Goal: Book appointment/travel/reservation: Book appointment/travel/reservation

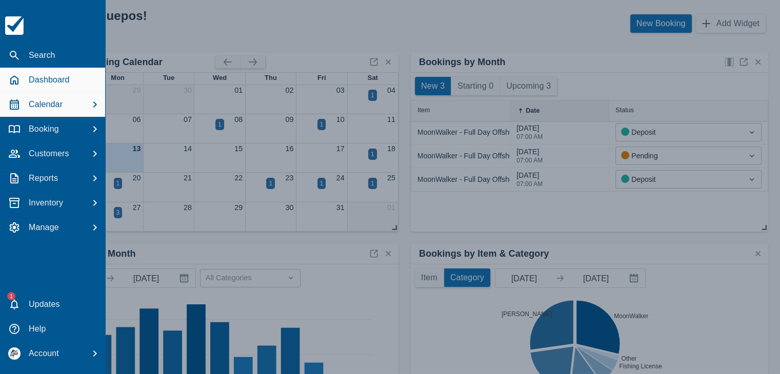
click at [40, 104] on p "Calendar" at bounding box center [46, 104] width 34 height 12
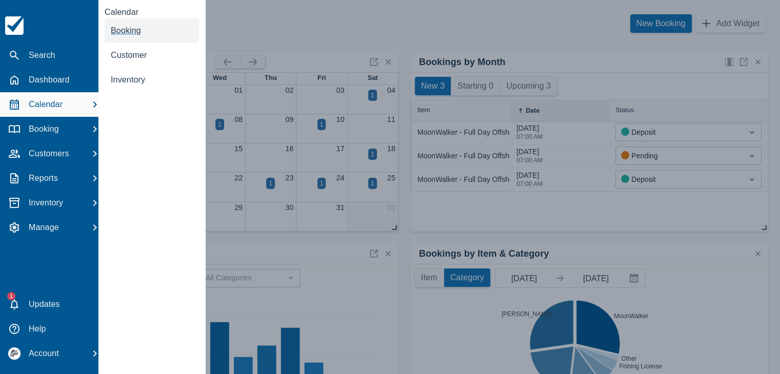
click at [125, 25] on link "Booking" at bounding box center [152, 30] width 94 height 25
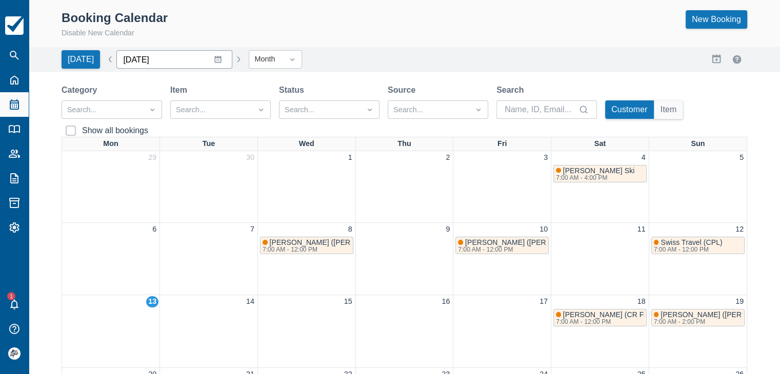
click at [211, 60] on input "October 2025" at bounding box center [174, 59] width 116 height 18
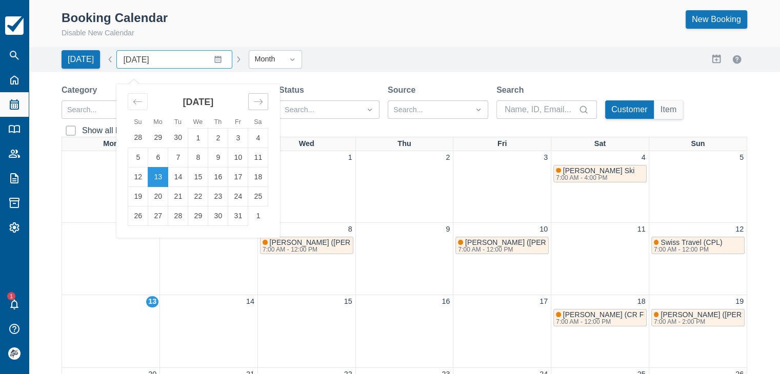
click at [253, 99] on icon "Move forward to switch to the next month." at bounding box center [258, 102] width 10 height 10
click at [251, 136] on td "1" at bounding box center [258, 137] width 20 height 19
type input "November 2025"
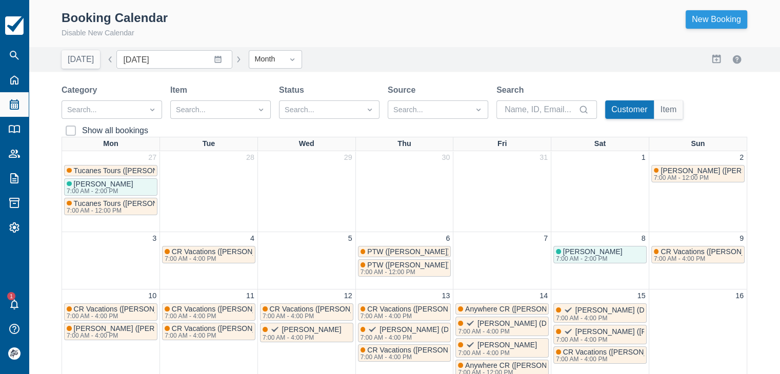
click at [708, 19] on link "New Booking" at bounding box center [715, 19] width 61 height 18
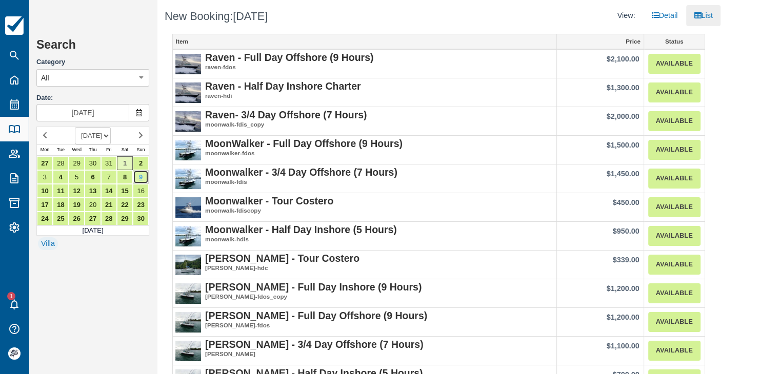
click at [141, 178] on link "9" at bounding box center [141, 177] width 16 height 14
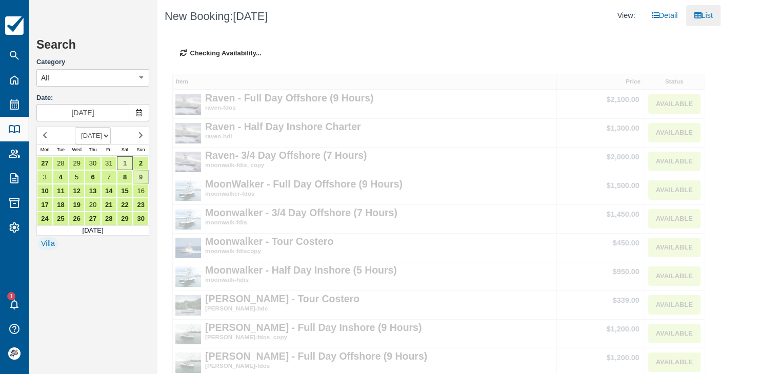
type input "Nov 09 2025"
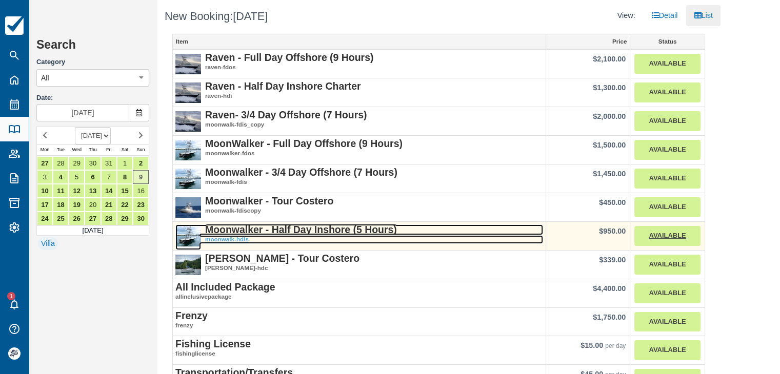
click at [323, 232] on strong "Moonwalker - Half Day Inshore (5 Hours)" at bounding box center [301, 229] width 192 height 11
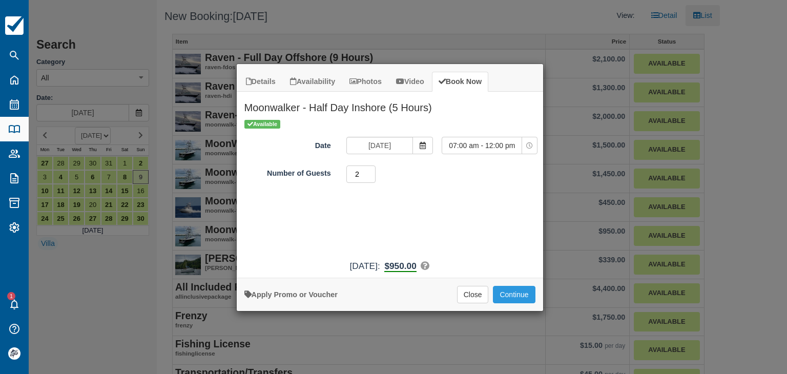
click at [371, 170] on input "2" at bounding box center [361, 174] width 30 height 17
click at [371, 170] on input "3" at bounding box center [361, 174] width 30 height 17
click at [371, 170] on input "4" at bounding box center [361, 174] width 30 height 17
click at [371, 170] on input "5" at bounding box center [361, 174] width 30 height 17
type input "6"
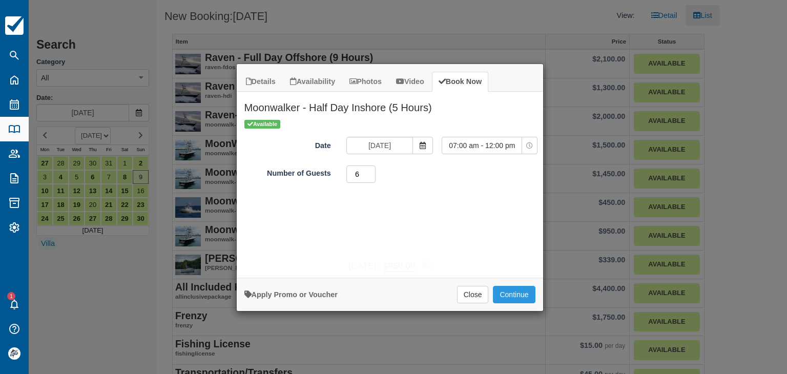
click at [371, 170] on input "6" at bounding box center [361, 174] width 30 height 17
click at [515, 292] on button "Continue" at bounding box center [514, 294] width 42 height 17
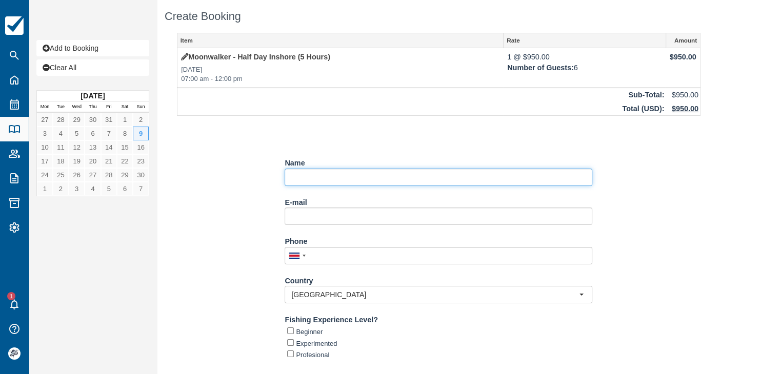
click at [347, 178] on input "Name" at bounding box center [437, 177] width 307 height 17
paste input "Jill Phillips"
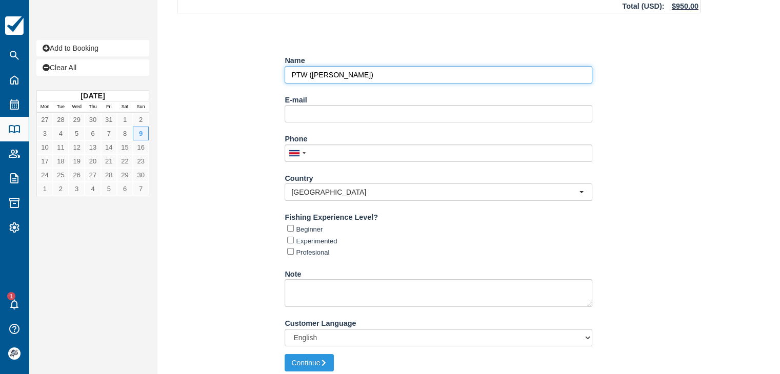
scroll to position [108, 0]
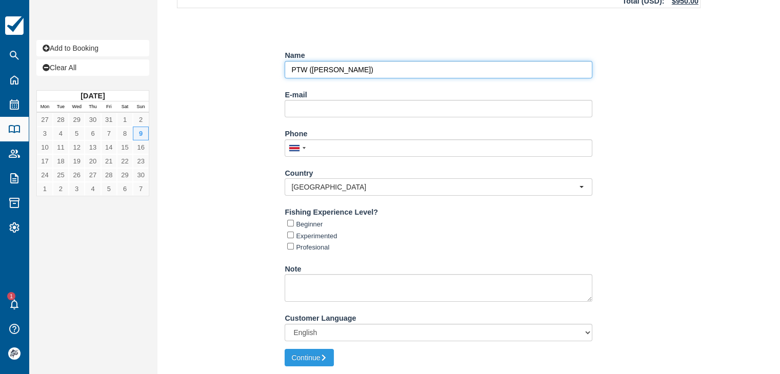
type input "PTW (Jill Phillips)"
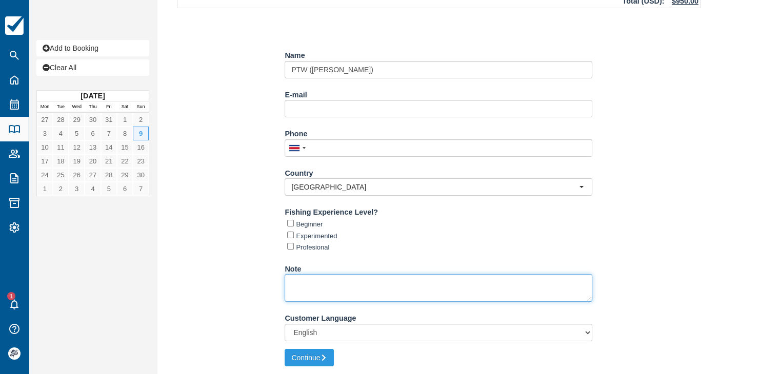
click at [320, 286] on textarea "Note" at bounding box center [437, 288] width 307 height 28
paste textarea "Lugar de Recoger: Los Altos Resort"
type textarea "Lugar de Recoger: Los Altos Resort 6:45 AM"
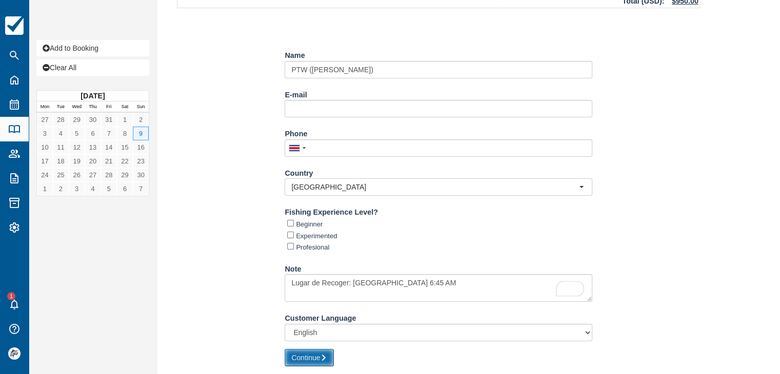
click at [307, 357] on button "Continue" at bounding box center [308, 357] width 49 height 17
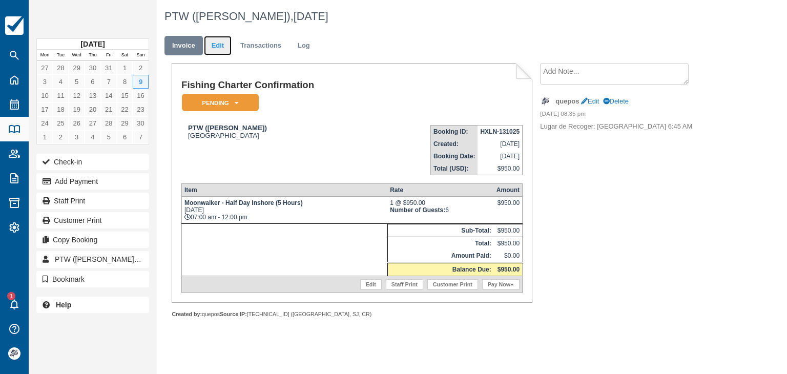
click at [222, 46] on link "Edit" at bounding box center [218, 46] width 28 height 20
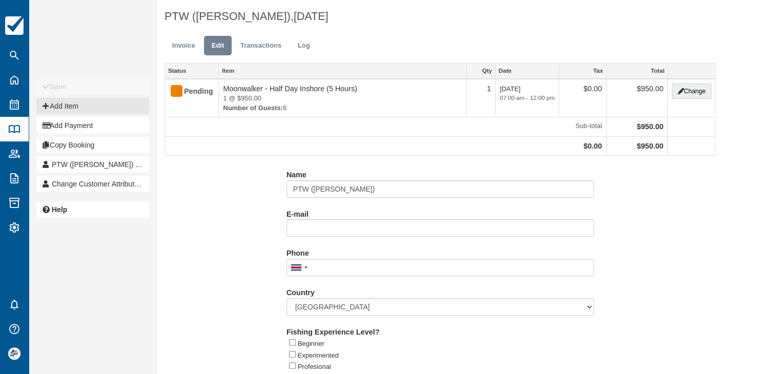
click at [73, 109] on button "Add Item" at bounding box center [92, 106] width 113 height 16
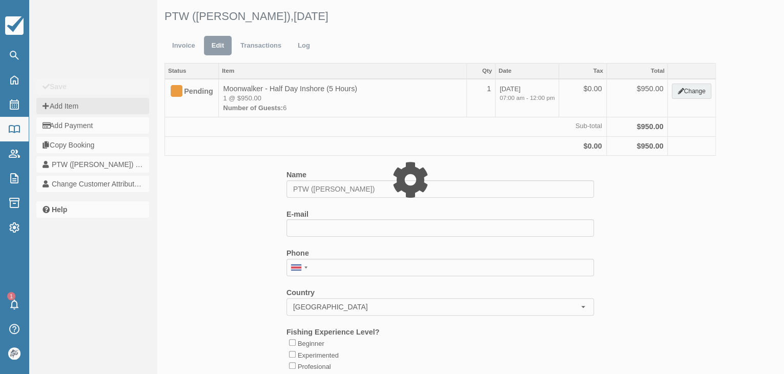
type input "0.00"
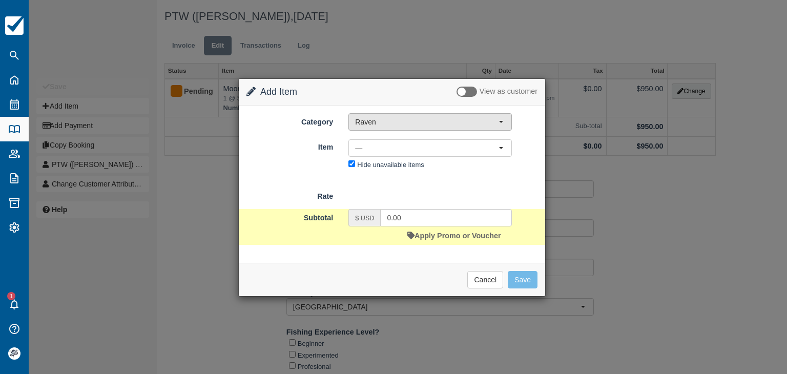
click at [377, 128] on button "Raven" at bounding box center [429, 121] width 163 height 17
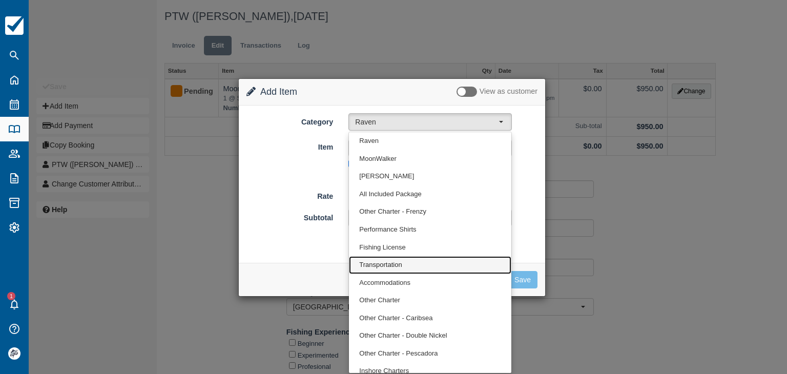
click at [387, 263] on span "Transportation" at bounding box center [380, 265] width 43 height 10
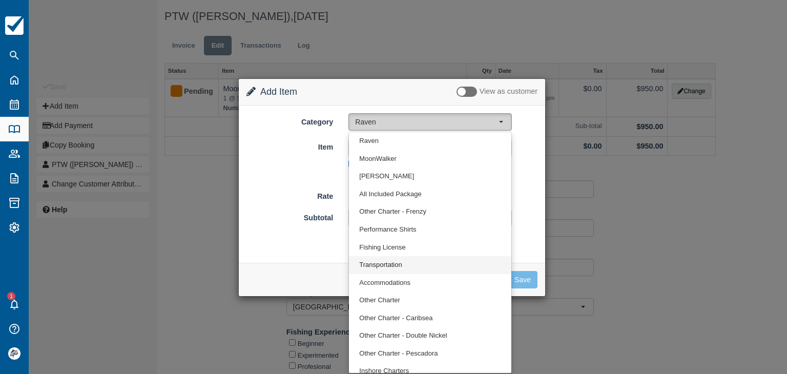
select select "10"
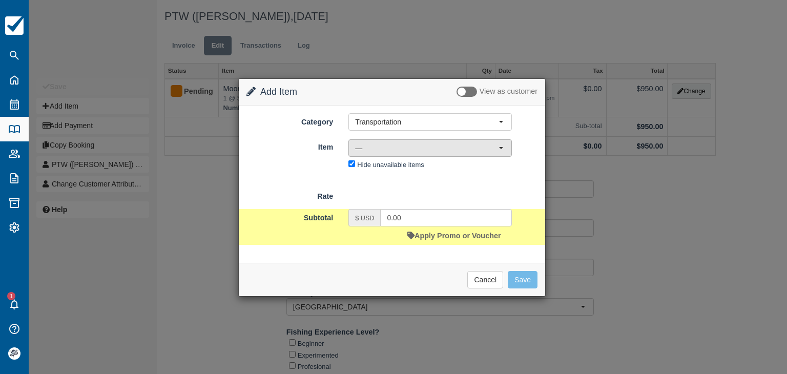
click at [373, 152] on span "—" at bounding box center [426, 148] width 143 height 10
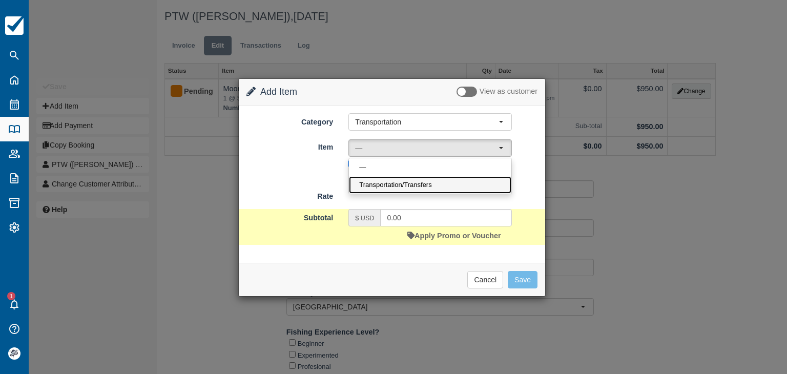
click at [381, 187] on span "Transportation/Transfers" at bounding box center [395, 185] width 72 height 10
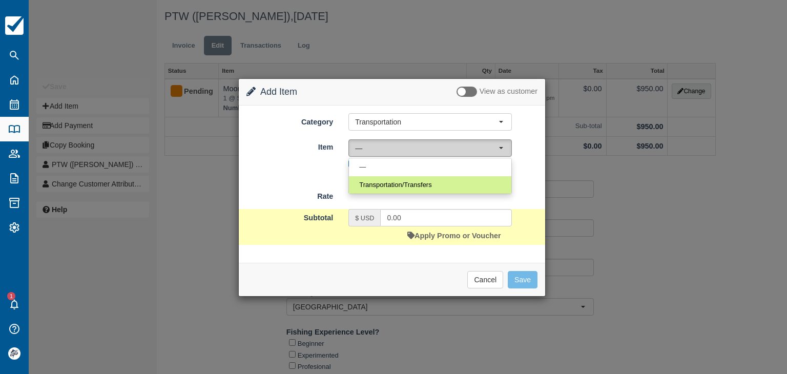
select select "17"
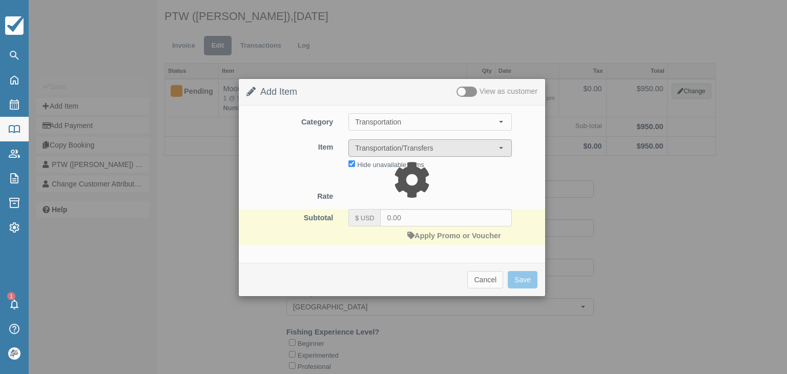
type input "45.00"
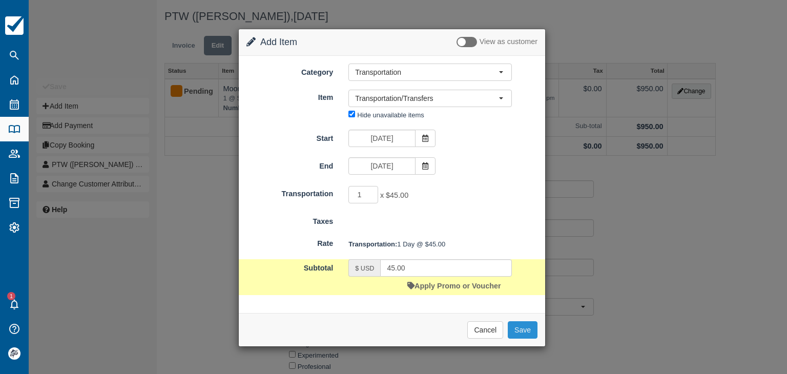
click at [523, 331] on button "Save" at bounding box center [523, 329] width 30 height 17
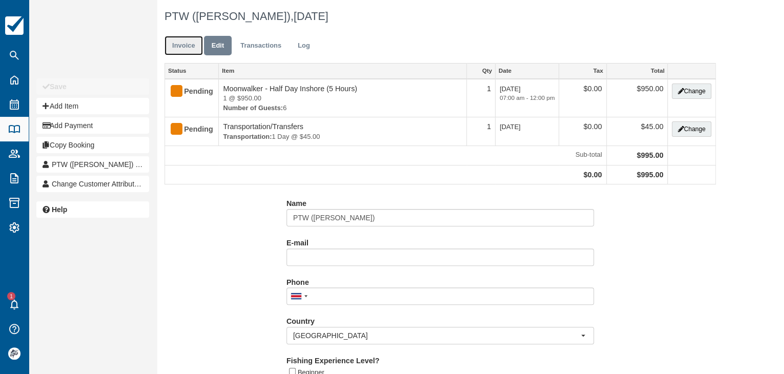
click at [180, 43] on link "Invoice" at bounding box center [184, 46] width 38 height 20
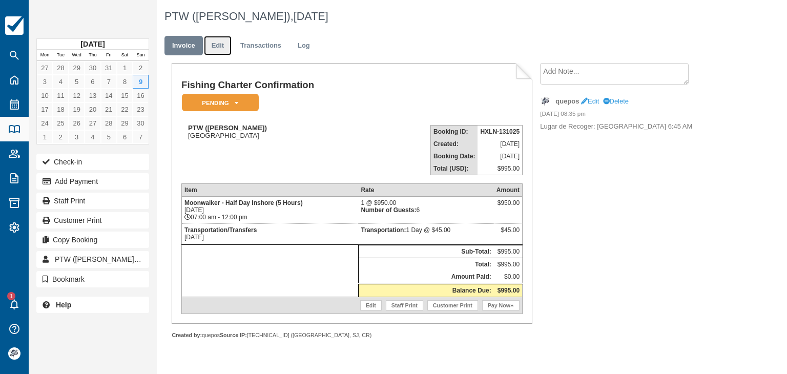
click at [219, 48] on link "Edit" at bounding box center [218, 46] width 28 height 20
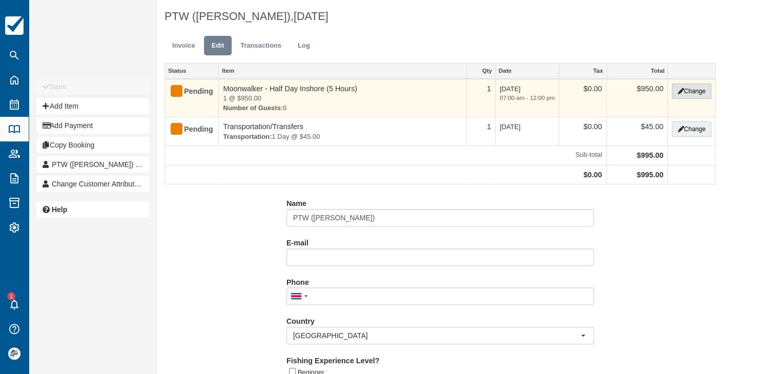
click at [689, 89] on button "Change" at bounding box center [691, 91] width 39 height 15
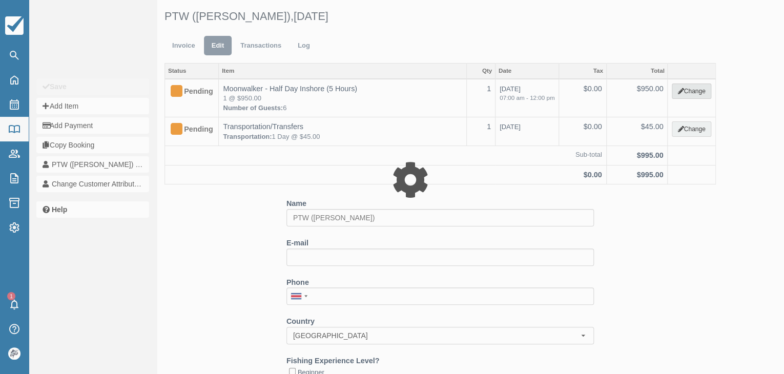
type input "950.00"
select select "2"
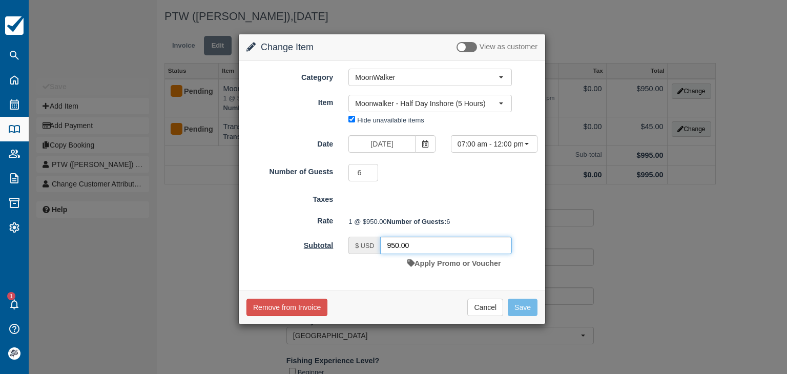
drag, startPoint x: 420, startPoint y: 266, endPoint x: 324, endPoint y: 253, distance: 96.8
click at [324, 253] on div "Subtotal $ USD 950.00 Apply Promo or Voucher" at bounding box center [392, 255] width 306 height 36
paste input "83,28"
type input "983.28"
click at [524, 316] on button "Save" at bounding box center [523, 307] width 30 height 17
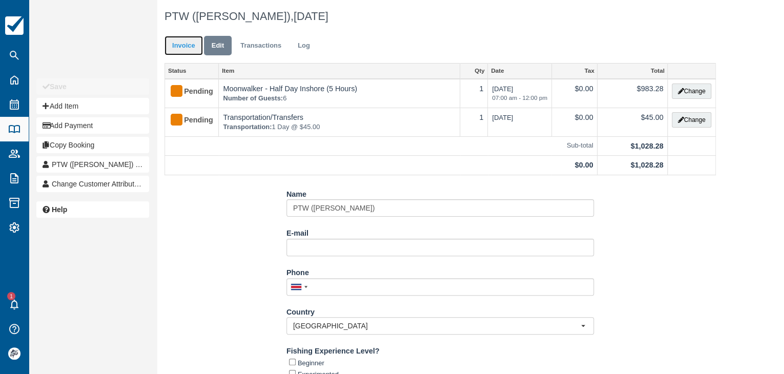
click at [191, 49] on link "Invoice" at bounding box center [184, 46] width 38 height 20
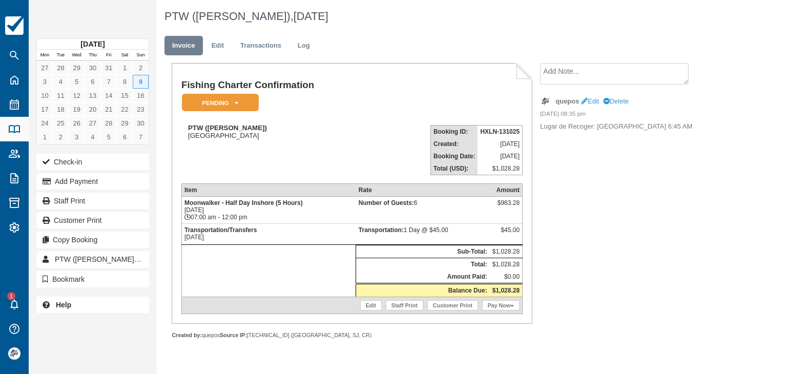
click at [492, 132] on strong "HXLN-131025" at bounding box center [499, 131] width 39 height 7
click at [491, 132] on strong "HXLN-131025" at bounding box center [499, 131] width 39 height 7
click at [490, 132] on strong "HXLN-131025" at bounding box center [499, 131] width 39 height 7
